Goal: Information Seeking & Learning: Learn about a topic

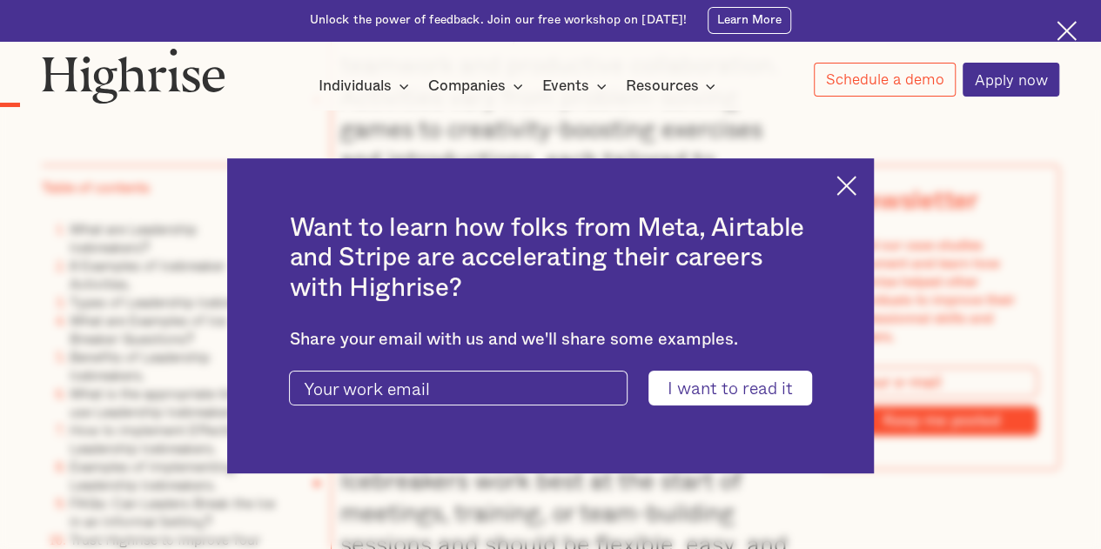
scroll to position [1737, 0]
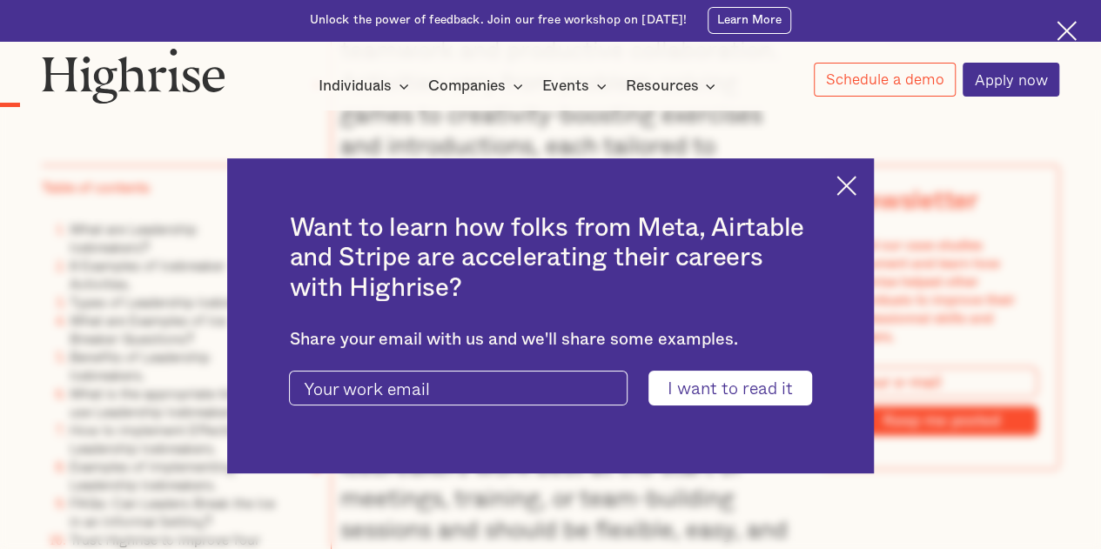
click at [853, 192] on img at bounding box center [847, 186] width 20 height 20
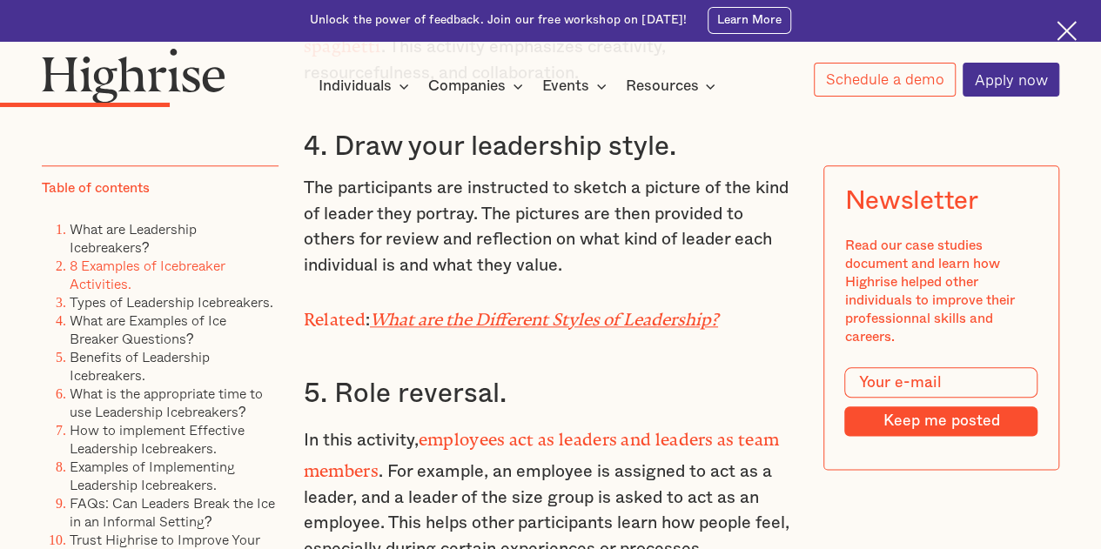
scroll to position [4136, 0]
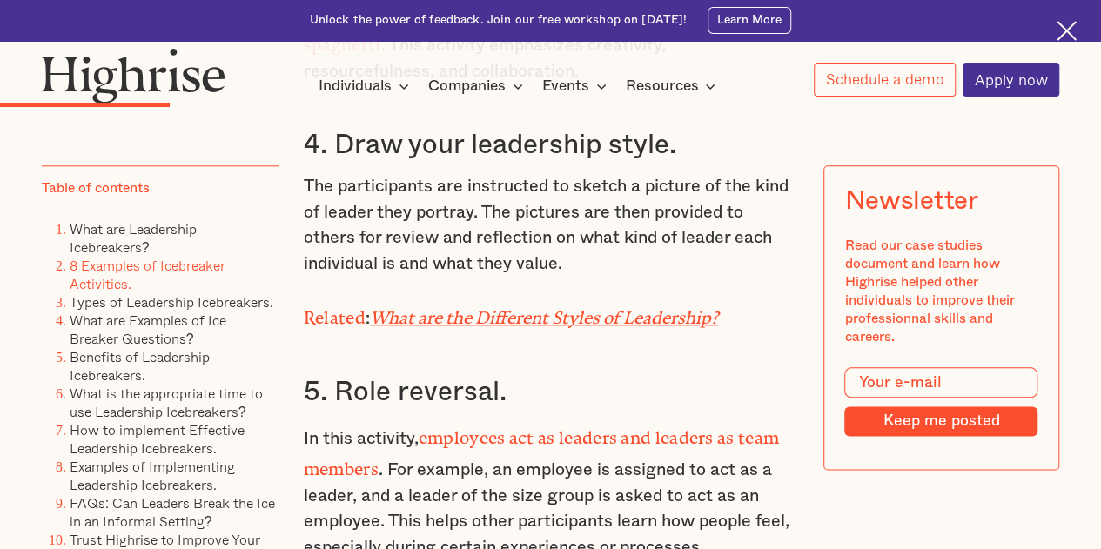
click at [710, 319] on em "What are the Different Styles of Leadership?" at bounding box center [544, 313] width 348 height 10
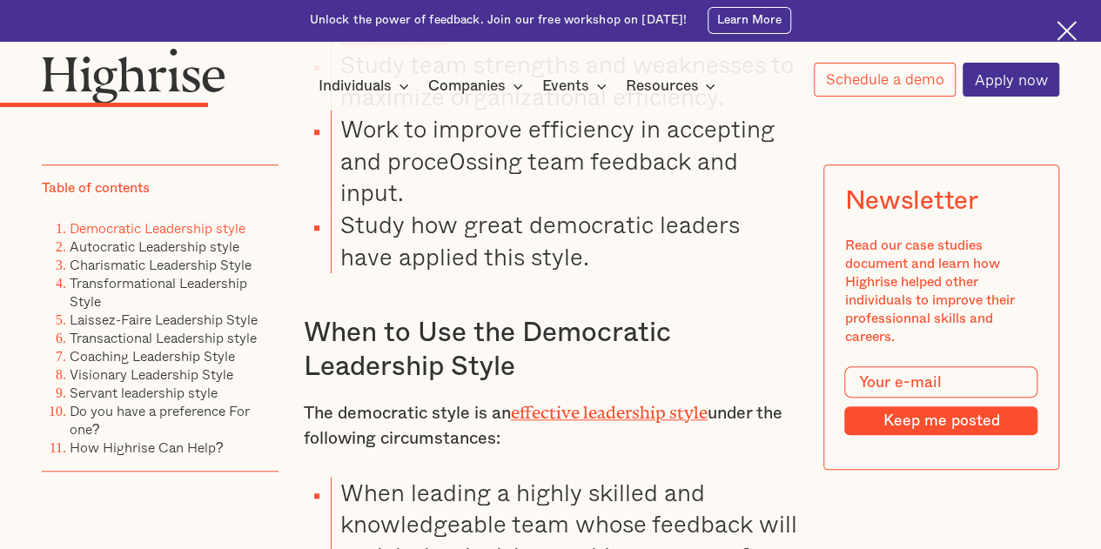
scroll to position [3851, 0]
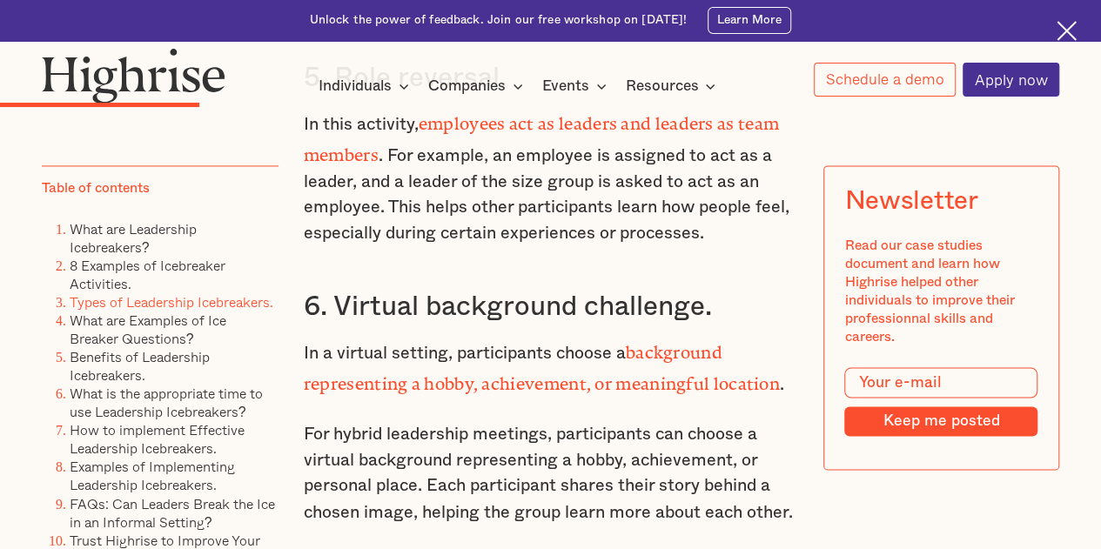
scroll to position [4449, 0]
